Goal: Information Seeking & Learning: Learn about a topic

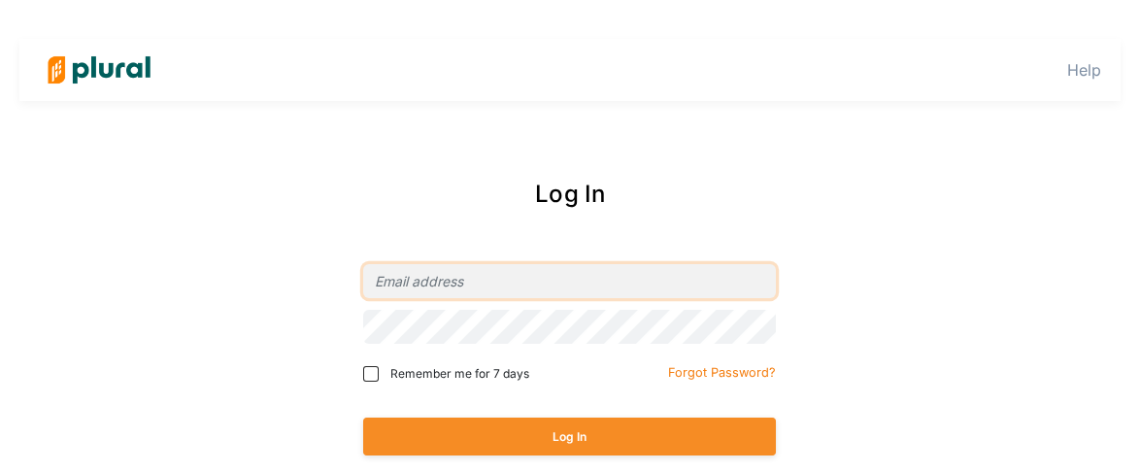
click at [503, 292] on input "email" at bounding box center [569, 281] width 413 height 34
type input "epage@icnl.org"
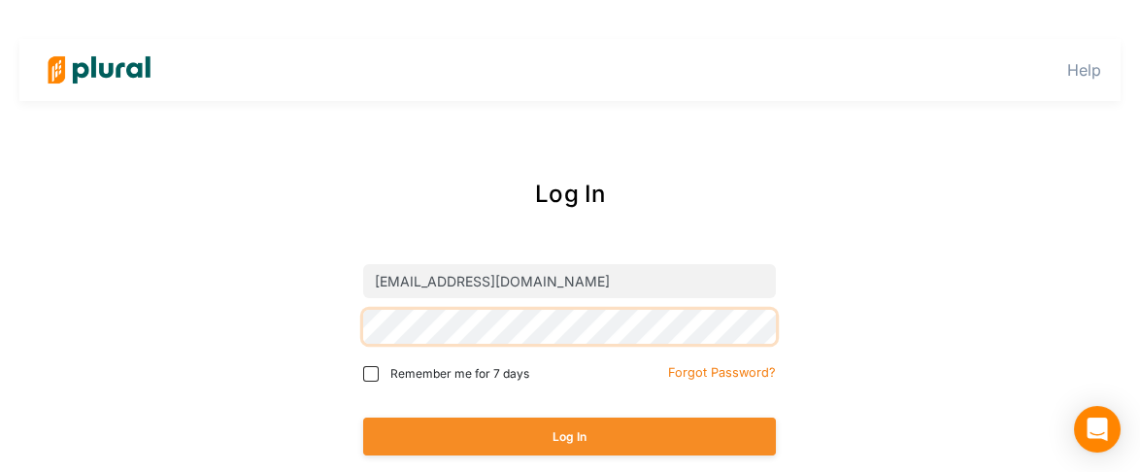
click at [363, 417] on button "Log In" at bounding box center [569, 436] width 413 height 38
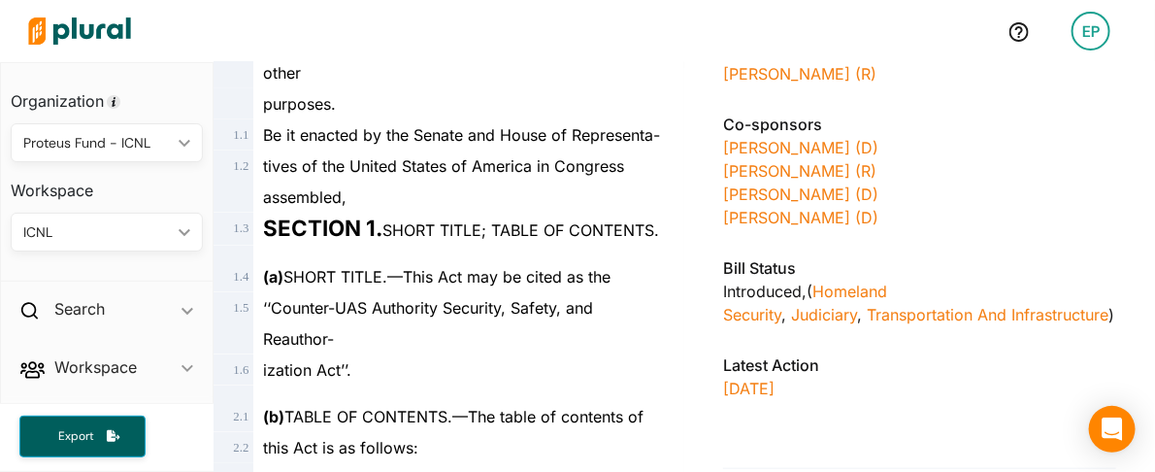
scroll to position [539, 0]
